Goal: Task Accomplishment & Management: Manage account settings

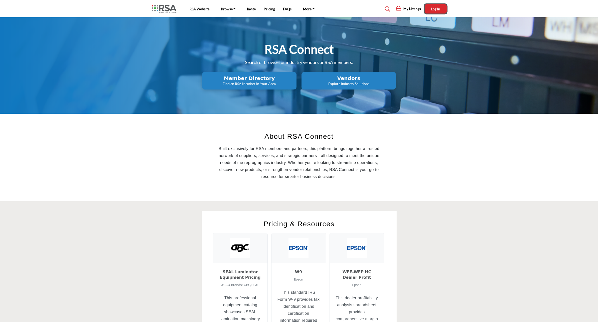
click at [438, 10] on span "Log In" at bounding box center [435, 9] width 9 height 4
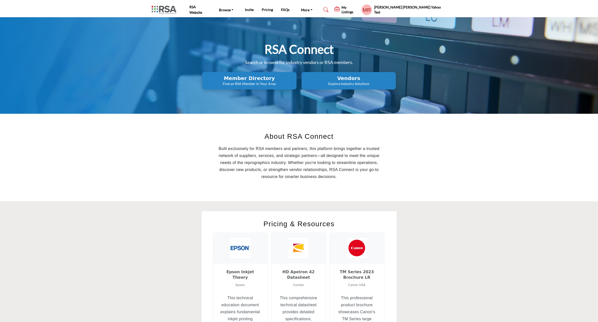
click at [359, 10] on h5 "My Listings" at bounding box center [350, 9] width 17 height 9
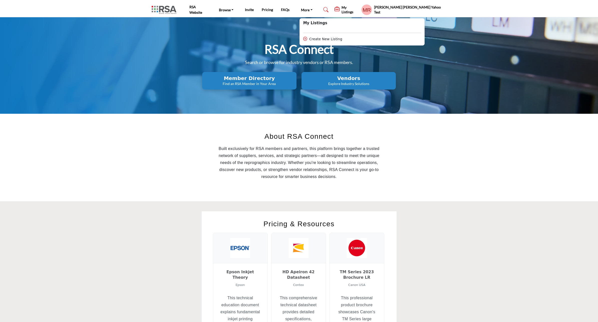
click at [489, 63] on div "RSA Connect Search or browse for industry vendors or RSA members. Member Direct…" at bounding box center [299, 65] width 598 height 97
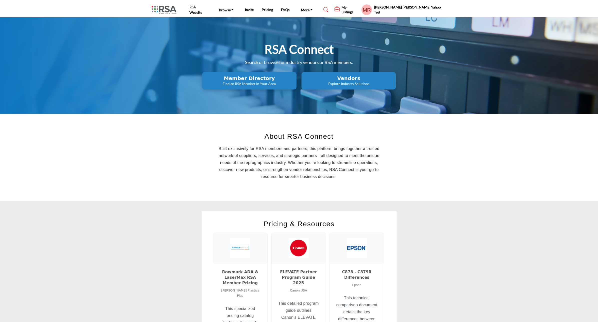
click at [427, 10] on h5 "[PERSON_NAME] [PERSON_NAME] Yahoo Test" at bounding box center [410, 10] width 72 height 10
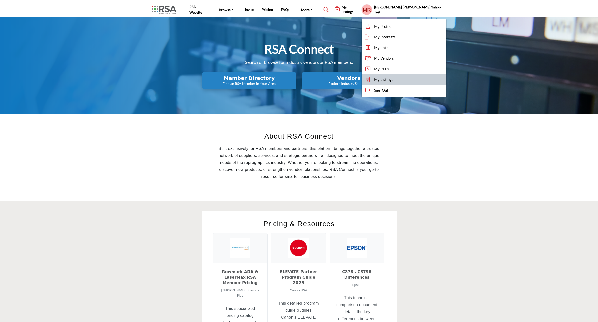
click at [393, 79] on span "My Listings" at bounding box center [383, 80] width 19 height 6
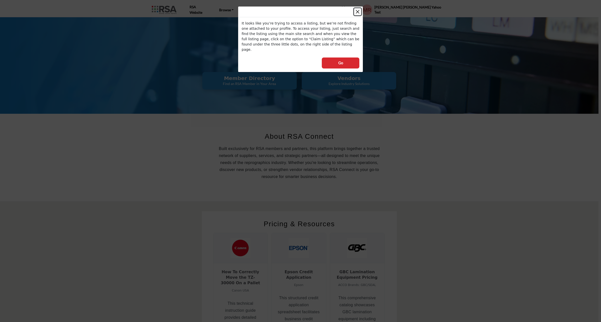
click at [357, 11] on button "Close" at bounding box center [357, 11] width 7 height 7
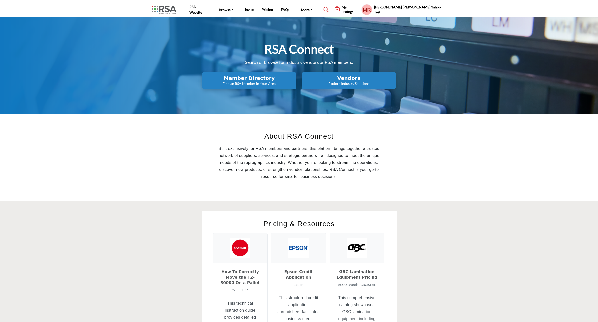
click at [359, 10] on h5 "My Listings" at bounding box center [350, 9] width 17 height 9
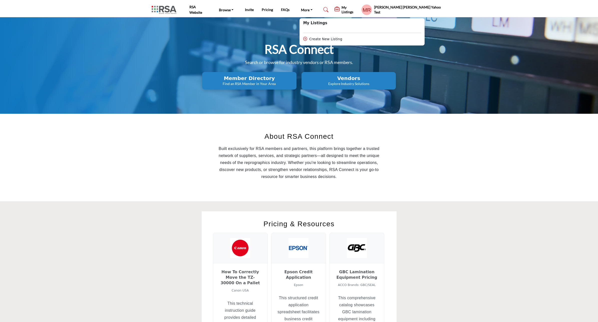
click at [472, 75] on div "RSA Connect Search or browse for industry vendors or RSA members. Member Direct…" at bounding box center [299, 65] width 598 height 97
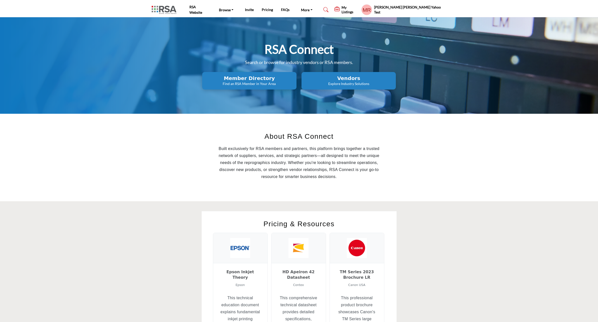
click at [295, 79] on h2 "Vendors" at bounding box center [249, 78] width 91 height 6
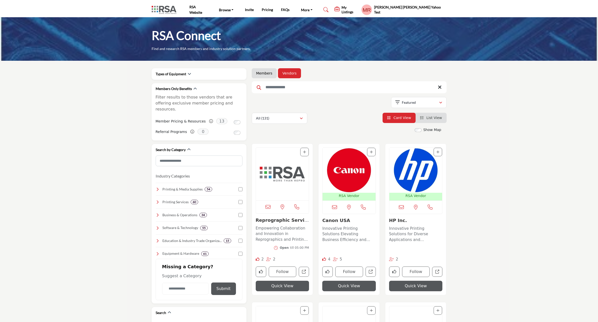
click at [291, 176] on img "Open Listing in new tab" at bounding box center [282, 174] width 53 height 53
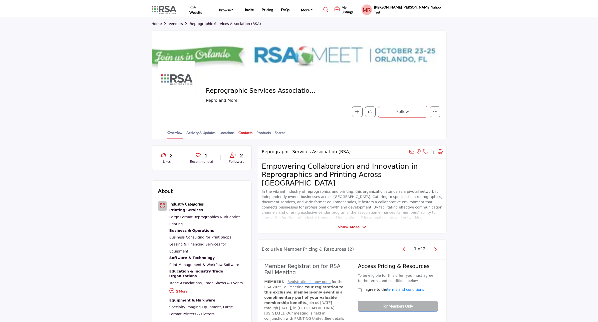
click at [246, 131] on link "Contacts" at bounding box center [245, 134] width 15 height 9
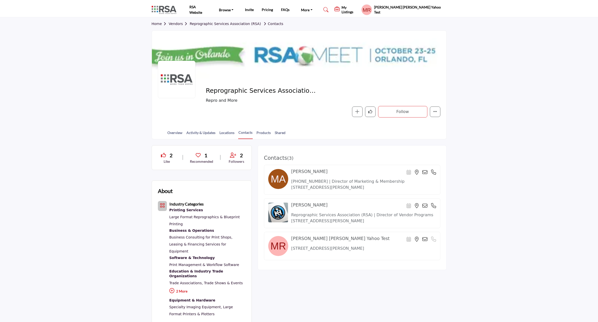
click at [496, 148] on section "2 Like 1 Recommended 2 Followers About Industry Categories Printing Services ," at bounding box center [299, 302] width 598 height 326
click at [420, 7] on div "Mary Beth Yahoo Test My Profile My Interests My Lists My Vendors My RFPs My Lis…" at bounding box center [403, 9] width 85 height 11
click at [438, 10] on h5 "Mary Beth Yahoo Test" at bounding box center [410, 10] width 72 height 10
click at [532, 48] on section "Home Vendors Reprographic Services Association (RSA) Contacts Reprographic Serv…" at bounding box center [299, 78] width 598 height 122
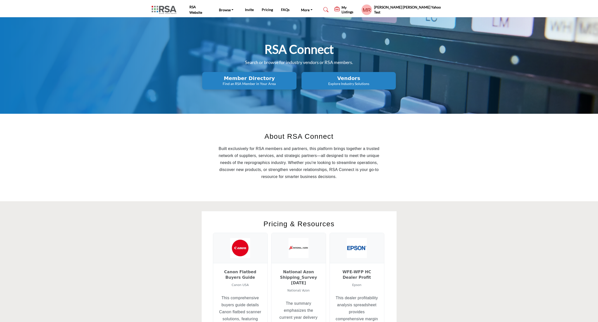
click at [419, 11] on h5 "Mary Beth Yahoo Test" at bounding box center [410, 10] width 72 height 10
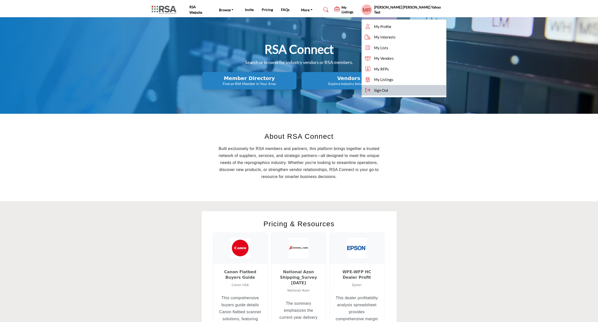
click at [388, 90] on span "Sign Out" at bounding box center [381, 91] width 14 height 6
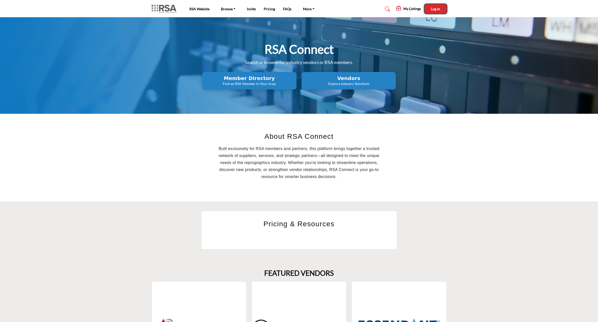
click at [433, 9] on span "Log In" at bounding box center [435, 9] width 9 height 4
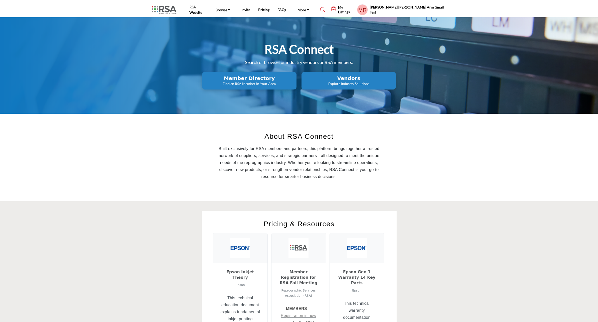
click at [355, 10] on h5 "My Listings" at bounding box center [346, 9] width 17 height 9
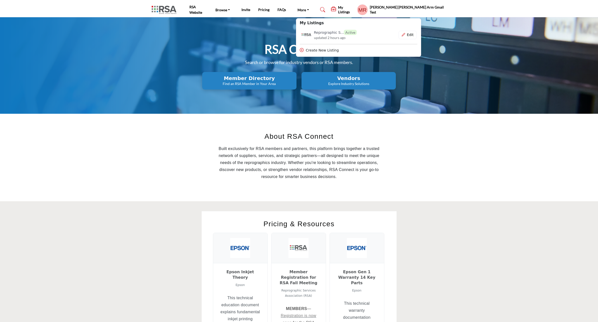
click at [469, 42] on div "RSA Connect Search or browse for industry vendors or RSA members. Member Direct…" at bounding box center [299, 65] width 598 height 97
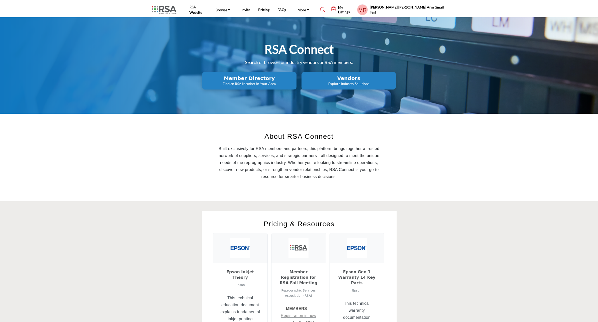
click at [438, 9] on h5 "[PERSON_NAME] [PERSON_NAME] Arm Gmail Test" at bounding box center [408, 10] width 77 height 10
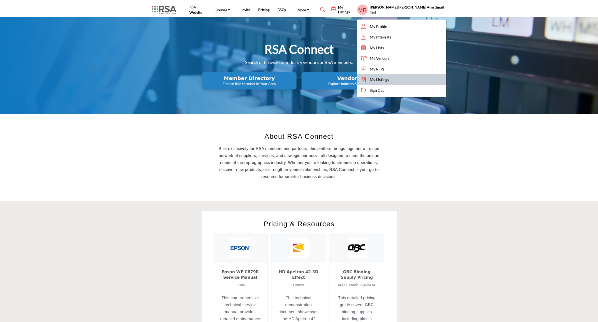
click at [389, 78] on span "My Listings" at bounding box center [379, 80] width 19 height 6
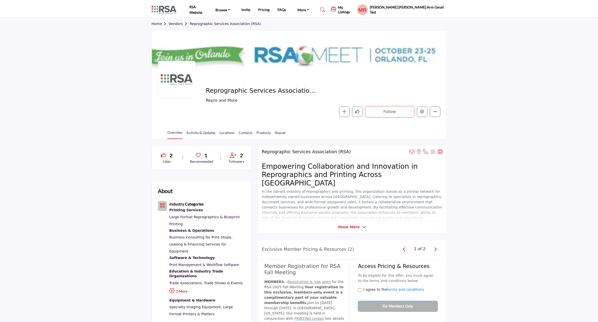
drag, startPoint x: 433, startPoint y: 8, endPoint x: 439, endPoint y: 20, distance: 13.4
click at [433, 8] on h5 "[PERSON_NAME] [PERSON_NAME] Arm Gmail Test" at bounding box center [408, 10] width 77 height 10
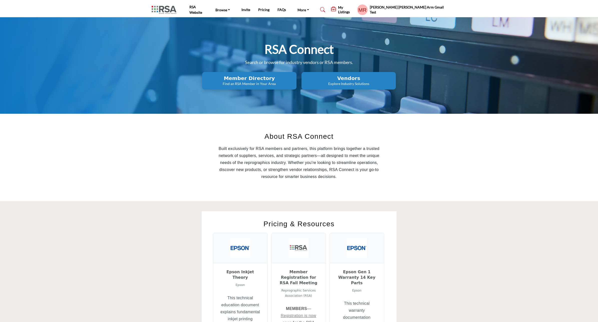
click at [422, 10] on h5 "[PERSON_NAME] [PERSON_NAME] Arm Gmail Test" at bounding box center [408, 10] width 77 height 10
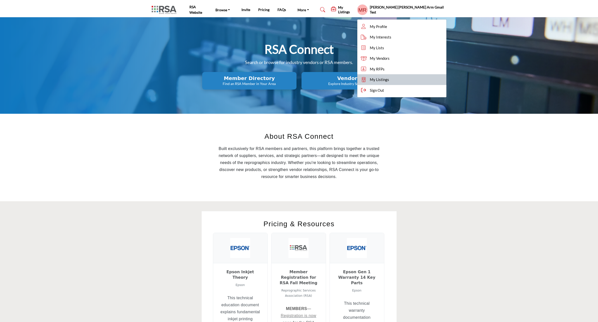
click at [389, 79] on span "My Listings" at bounding box center [379, 80] width 19 height 6
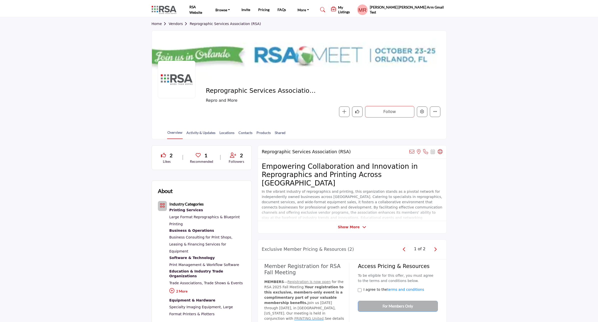
click at [494, 84] on section "Home Vendors Reprographic Services Association (RSA) Reprographic Services Asso…" at bounding box center [299, 78] width 598 height 122
click at [440, 10] on h5 "[PERSON_NAME] [PERSON_NAME] Arm Gmail Test" at bounding box center [408, 10] width 77 height 10
drag, startPoint x: 410, startPoint y: 89, endPoint x: 457, endPoint y: 75, distance: 49.0
click at [386, 89] on span "Sign Out" at bounding box center [379, 91] width 14 height 6
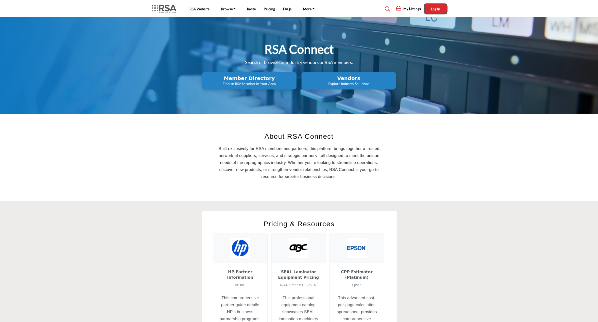
drag, startPoint x: 440, startPoint y: 8, endPoint x: 450, endPoint y: 28, distance: 21.7
click at [440, 8] on span "Log In" at bounding box center [435, 9] width 9 height 4
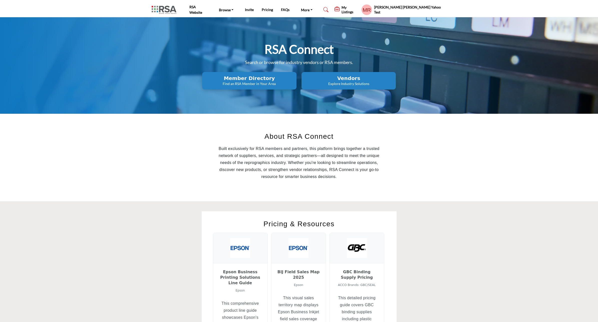
click at [428, 7] on div "Mary Beth Yahoo Test My Profile My Interests My Lists My Vendors My RFPs My Lis…" at bounding box center [403, 9] width 85 height 11
click at [427, 9] on h5 "Mary Beth Yahoo Test" at bounding box center [410, 10] width 72 height 10
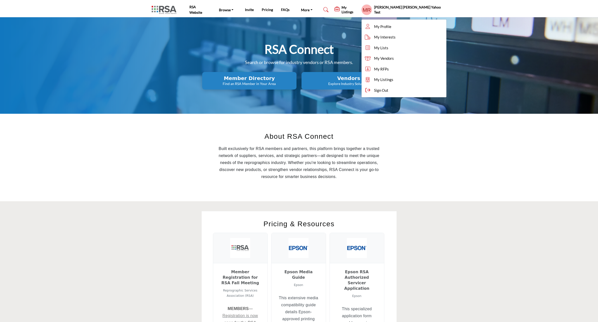
click at [437, 153] on div "About RSA Connect Built exclusively for RSA members and partners, this platform…" at bounding box center [299, 158] width 300 height 68
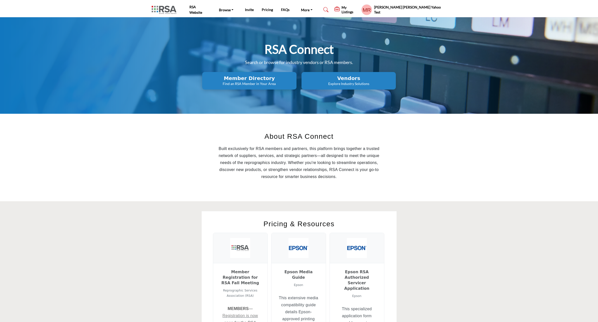
click at [429, 13] on div "Mary Beth Yahoo Test My Profile My Interests My Lists My Vendors My RFPs My Lis…" at bounding box center [403, 9] width 85 height 11
click at [430, 10] on h5 "Mary Beth Yahoo Test" at bounding box center [410, 10] width 72 height 10
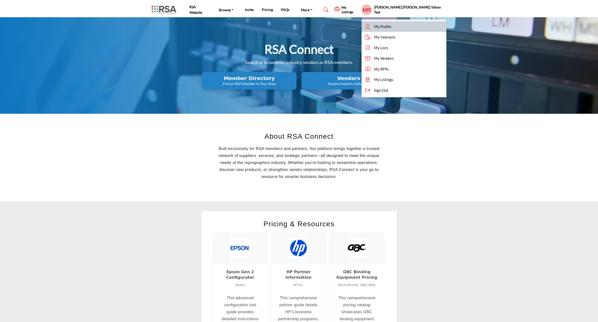
click at [391, 24] on span "My Profile" at bounding box center [382, 27] width 17 height 6
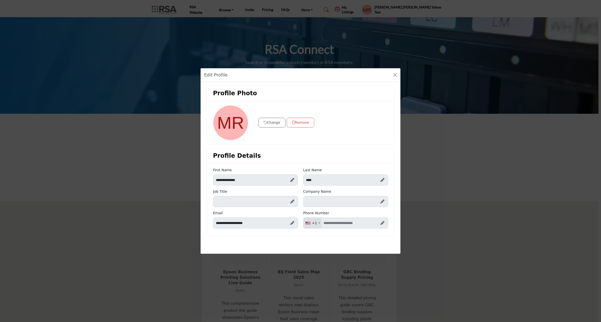
click at [473, 128] on div "Edit Profile Profile Photo Change Remove Profile Details" at bounding box center [300, 161] width 601 height 322
click at [436, 147] on div "Edit Profile Profile Photo Change Remove Profile Details" at bounding box center [300, 161] width 601 height 322
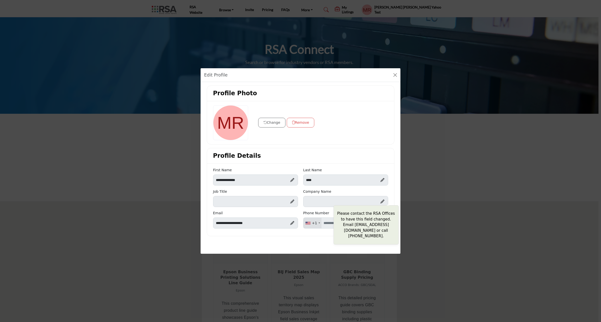
click at [382, 202] on icon at bounding box center [382, 202] width 4 height 4
click at [381, 199] on div "Please contact the RSA Offices to have this field changed. Email marybetha@rsao…" at bounding box center [382, 201] width 4 height 7
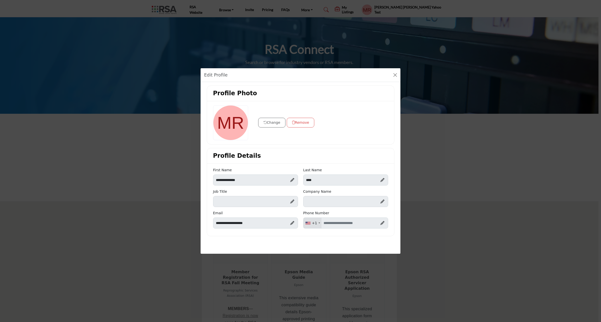
click at [457, 206] on div "Edit Profile Profile Photo Change Remove Profile Details" at bounding box center [300, 161] width 601 height 322
click at [434, 163] on div "Edit Profile Profile Photo Change Remove Profile Details" at bounding box center [300, 161] width 601 height 322
click at [395, 75] on button "Close" at bounding box center [394, 75] width 7 height 7
